Goal: Find contact information: Find contact information

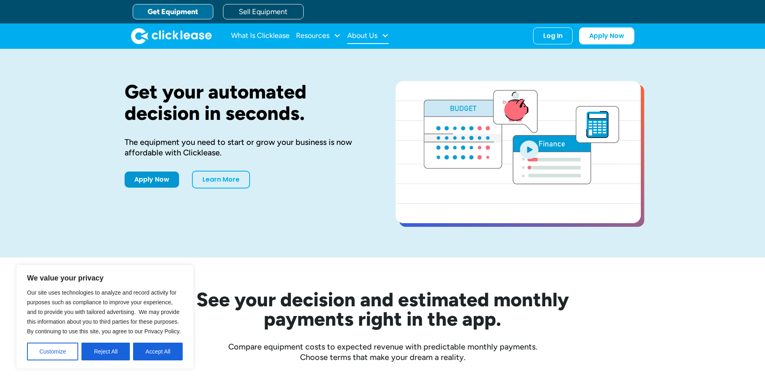
click at [370, 36] on div "About Us" at bounding box center [362, 36] width 30 height 0
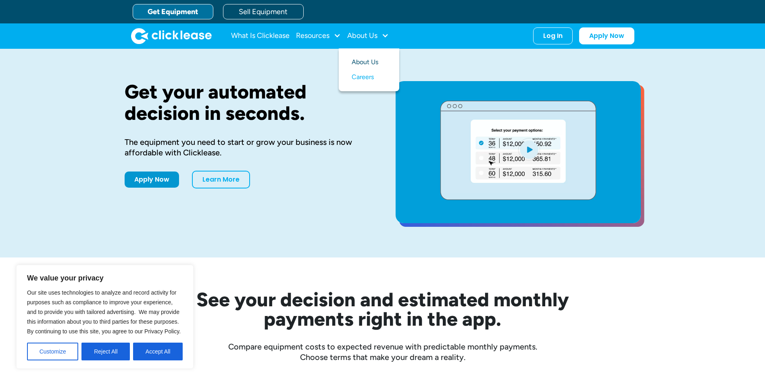
click at [372, 63] on link "About Us" at bounding box center [369, 62] width 35 height 15
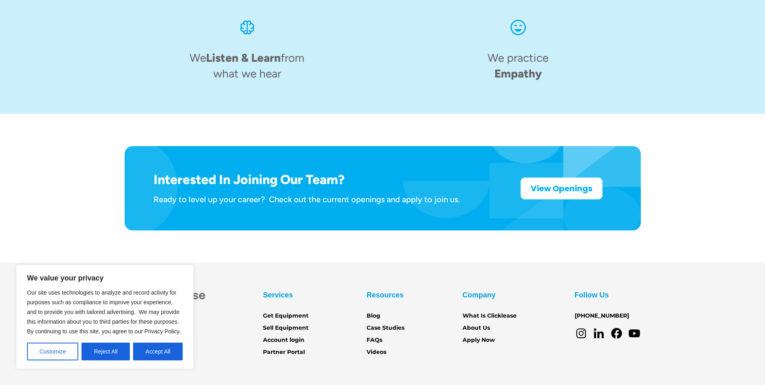
scroll to position [1238, 0]
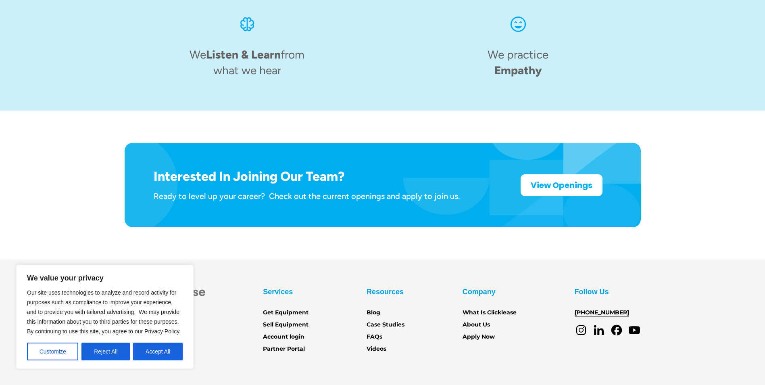
click at [580, 308] on link "[PHONE_NUMBER]" at bounding box center [602, 312] width 54 height 9
